Goal: Task Accomplishment & Management: Use online tool/utility

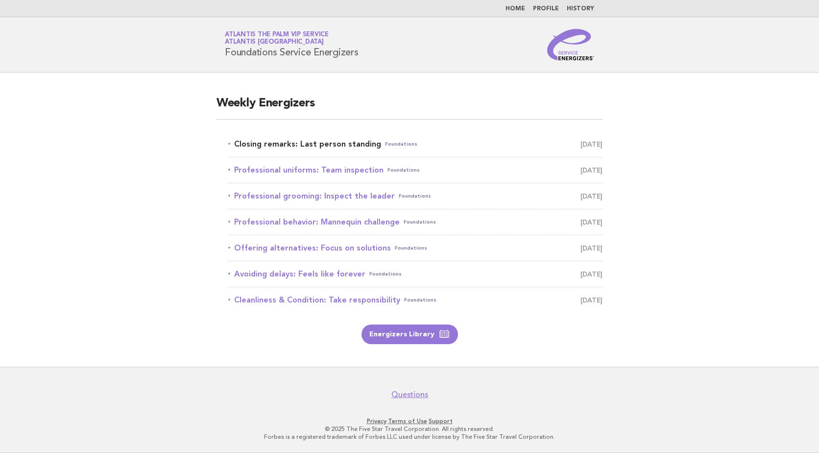
click at [331, 142] on link "Closing remarks: Last person standing Foundations [DATE]" at bounding box center [415, 144] width 374 height 14
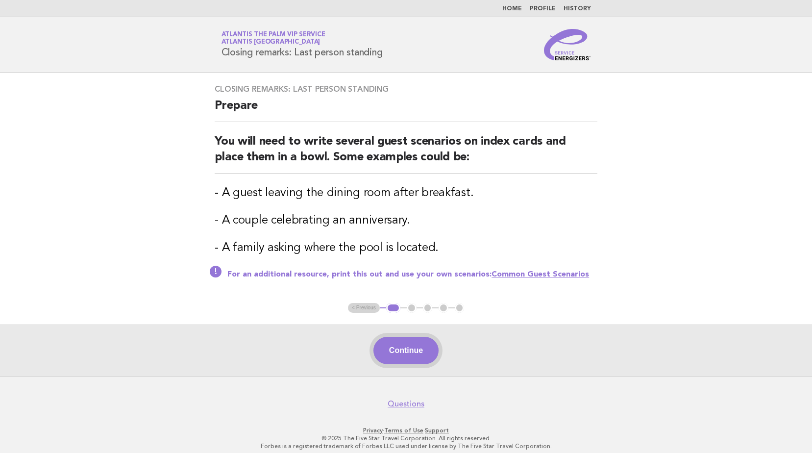
click at [406, 357] on button "Continue" at bounding box center [405, 350] width 65 height 27
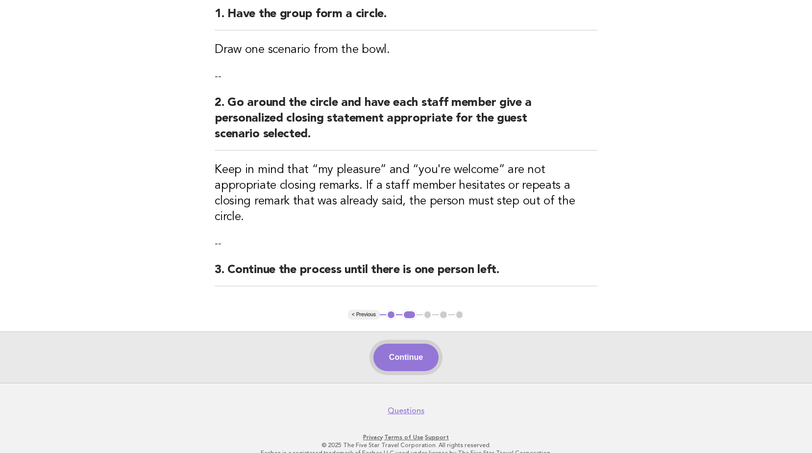
click at [419, 343] on button "Continue" at bounding box center [405, 356] width 65 height 27
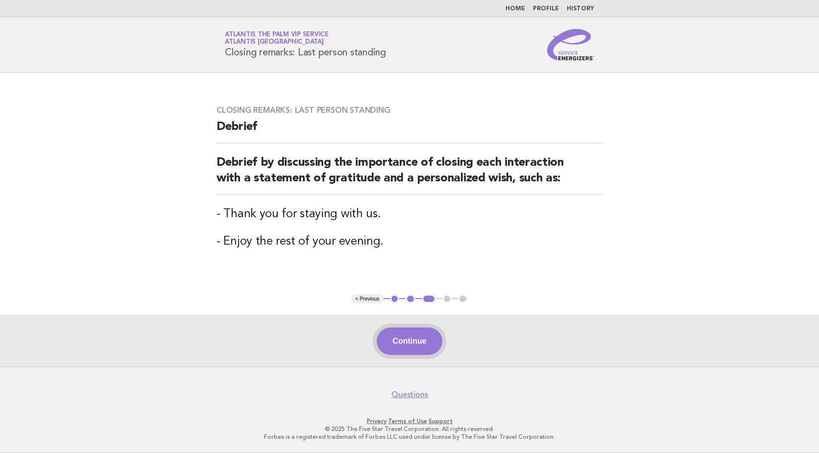
click at [392, 338] on button "Continue" at bounding box center [409, 340] width 65 height 27
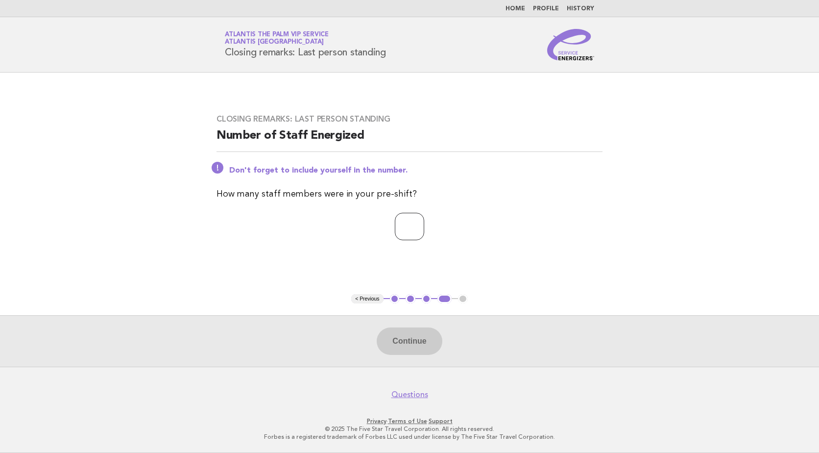
click at [396, 223] on input "number" at bounding box center [409, 226] width 29 height 27
type input "*"
click at [407, 346] on button "Continue" at bounding box center [409, 340] width 65 height 27
